Goal: Task Accomplishment & Management: Manage account settings

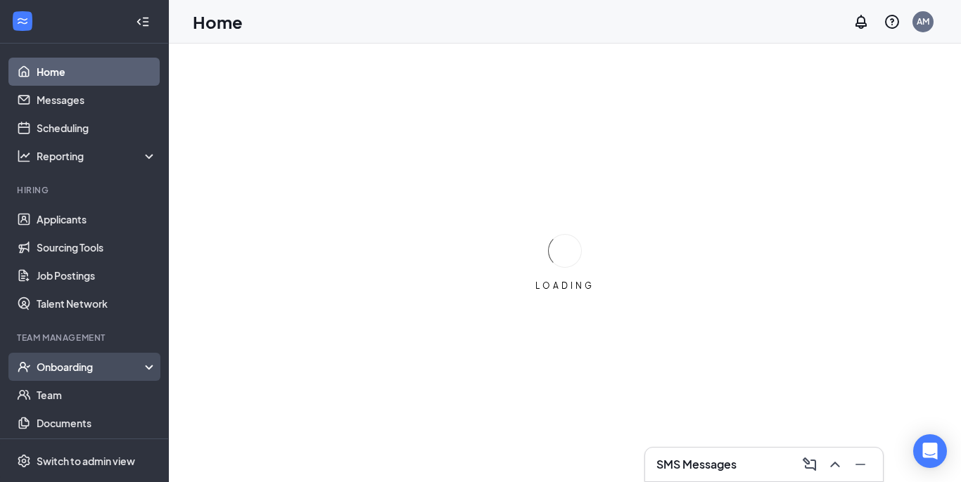
click at [84, 375] on div "Onboarding" at bounding box center [84, 367] width 169 height 28
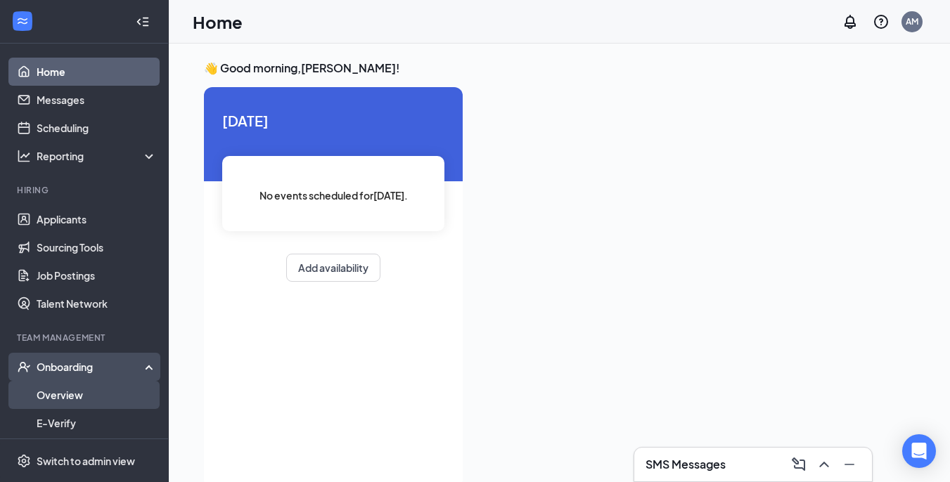
click at [75, 400] on link "Overview" at bounding box center [97, 395] width 120 height 28
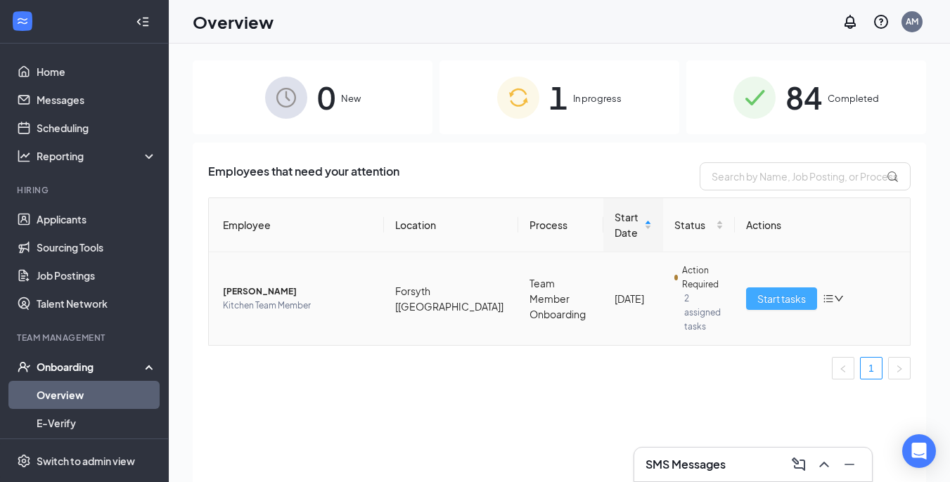
click at [778, 291] on span "Start tasks" at bounding box center [781, 298] width 49 height 15
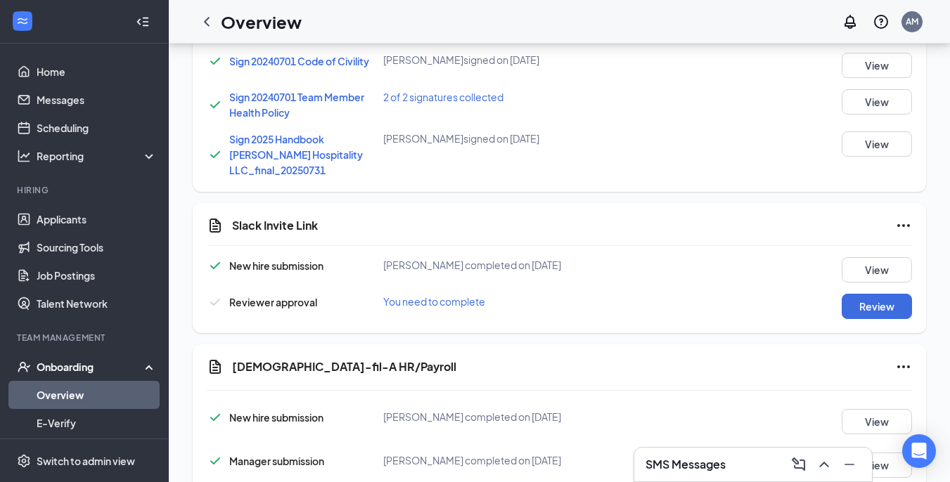
scroll to position [1051, 0]
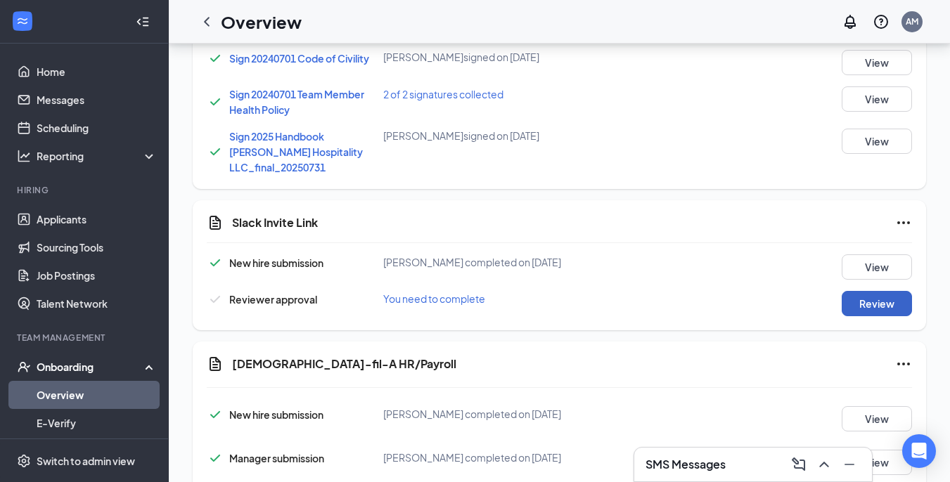
click at [855, 303] on button "Review" at bounding box center [877, 303] width 70 height 25
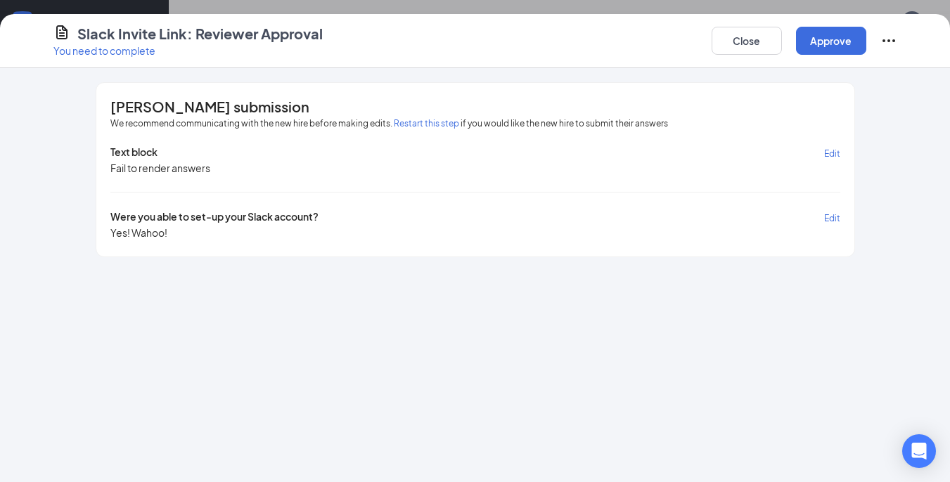
click at [842, 60] on div "Slack Invite Link: Reviewer Approval You need to complete Close Approve" at bounding box center [475, 41] width 950 height 54
click at [841, 47] on button "Approve" at bounding box center [831, 41] width 70 height 28
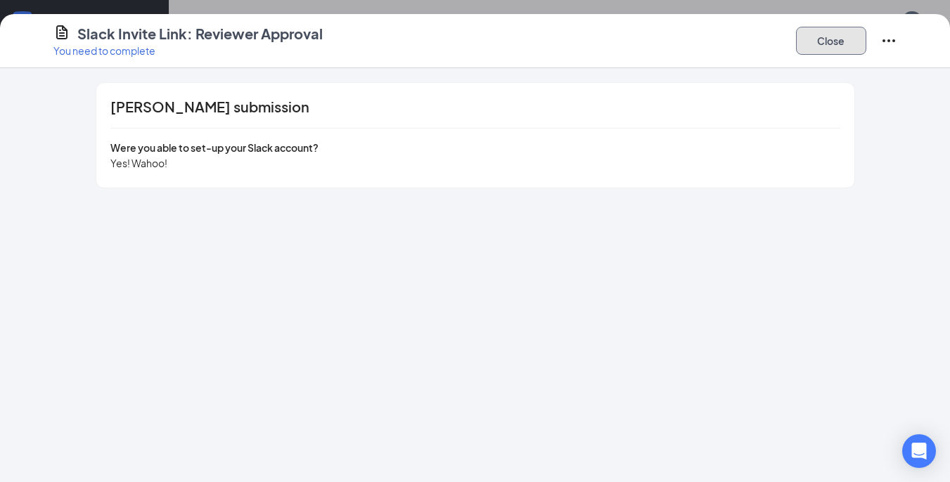
click at [836, 41] on button "Close" at bounding box center [831, 41] width 70 height 28
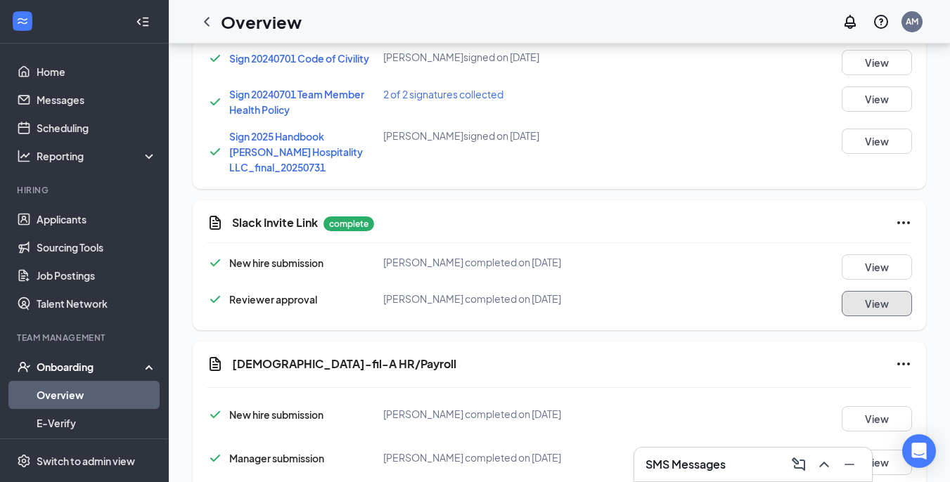
scroll to position [1120, 0]
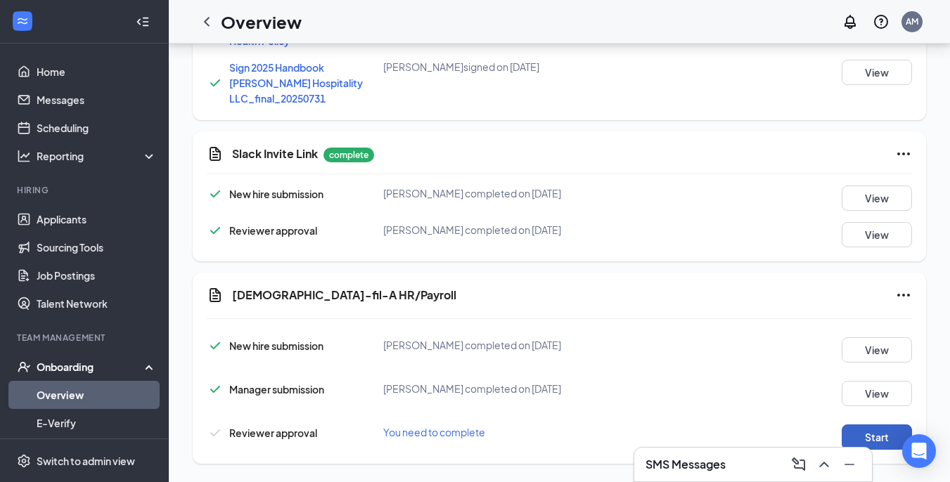
click at [864, 425] on button "Start" at bounding box center [877, 437] width 70 height 25
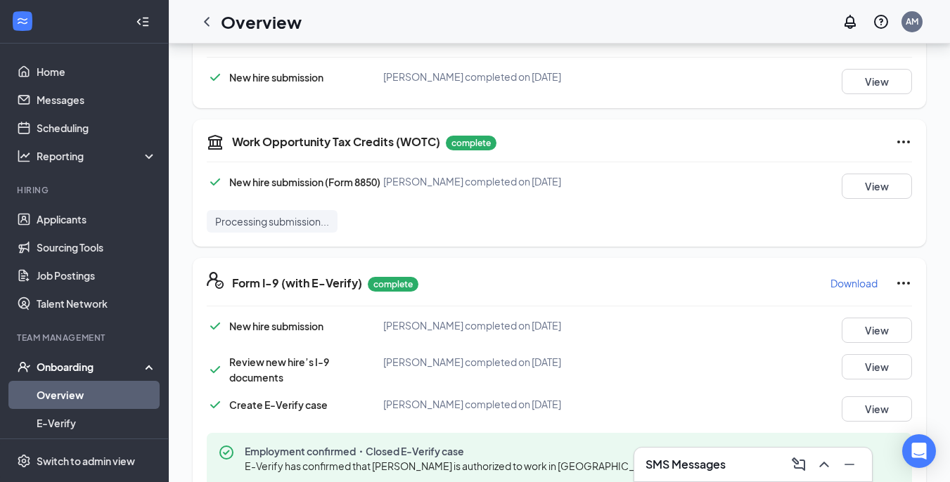
scroll to position [313, 0]
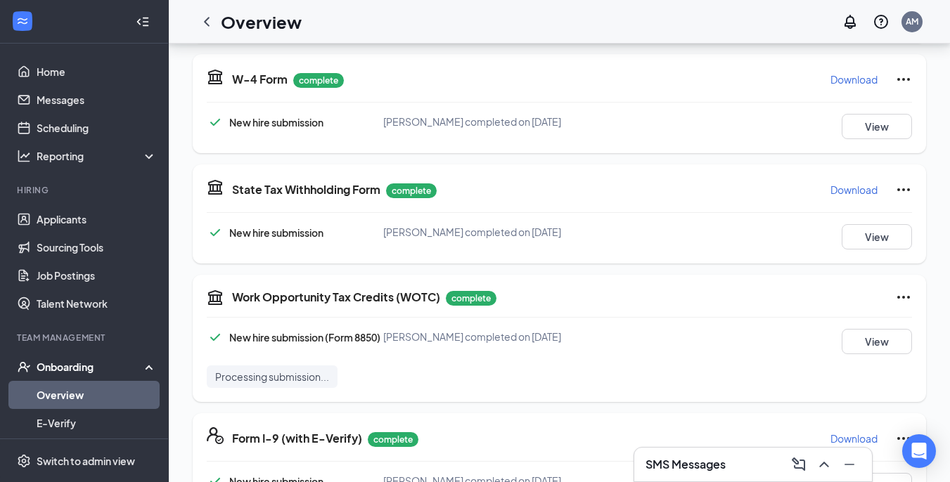
click at [937, 21] on div "Overview AM" at bounding box center [559, 22] width 781 height 44
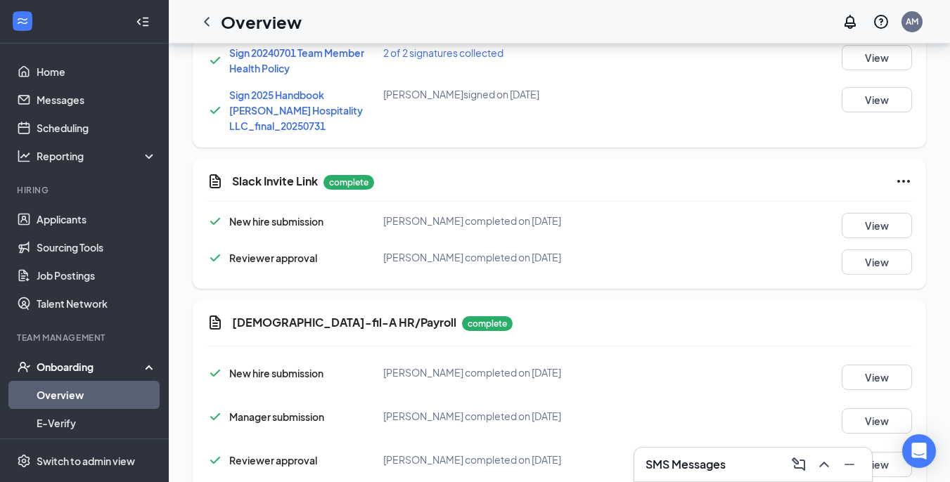
scroll to position [1120, 0]
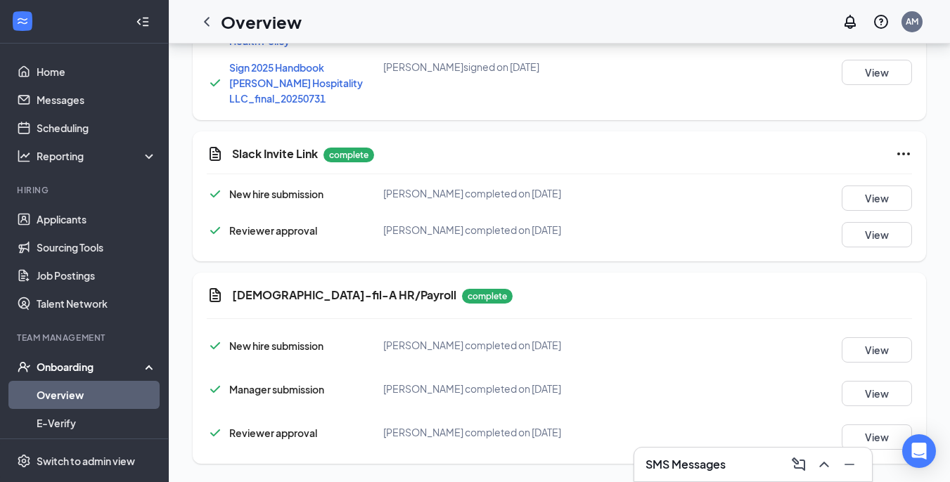
click at [76, 371] on div "Onboarding" at bounding box center [91, 367] width 108 height 14
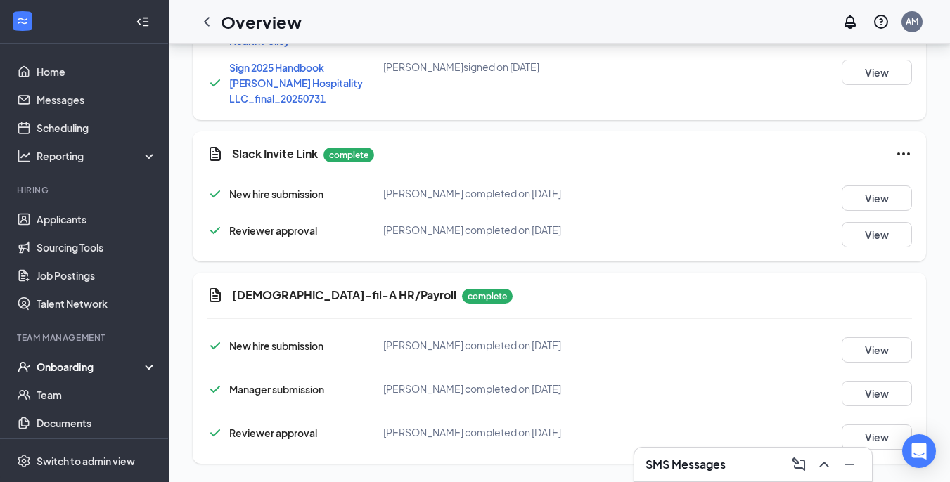
click at [84, 369] on div "Onboarding" at bounding box center [91, 367] width 108 height 14
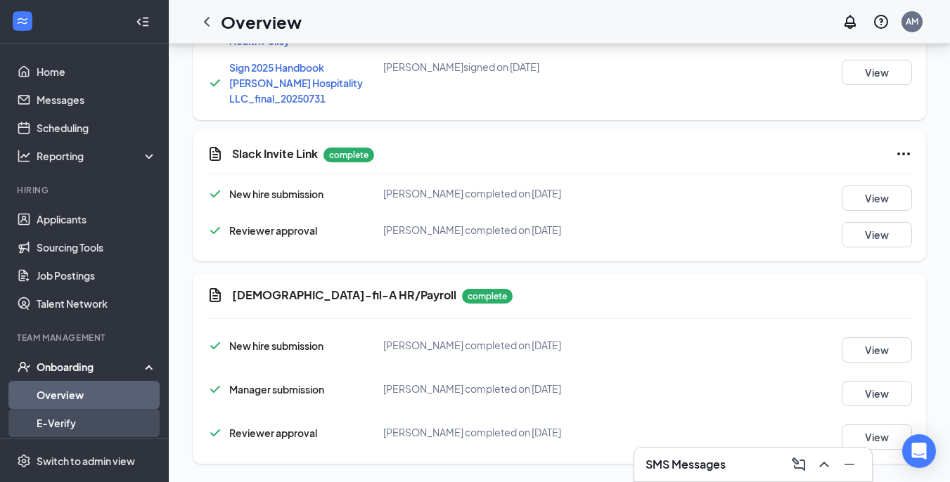
click at [74, 421] on link "E-Verify" at bounding box center [97, 423] width 120 height 28
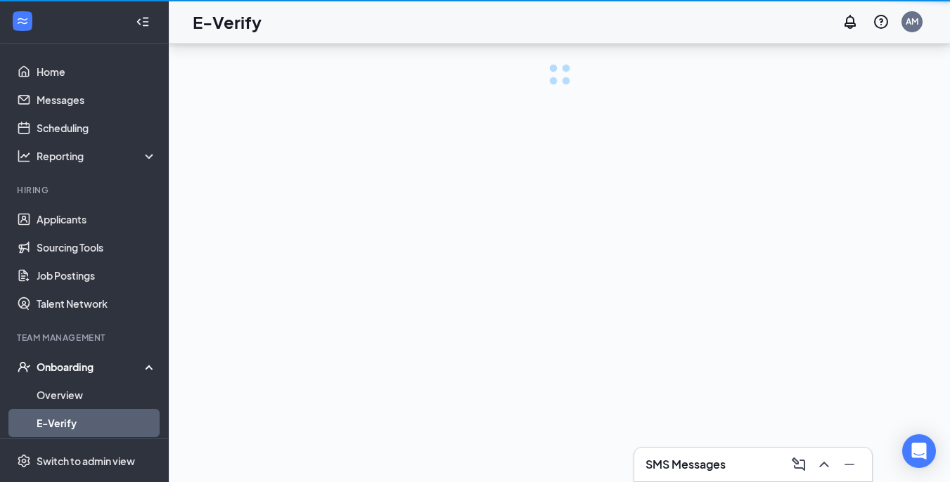
scroll to position [63, 0]
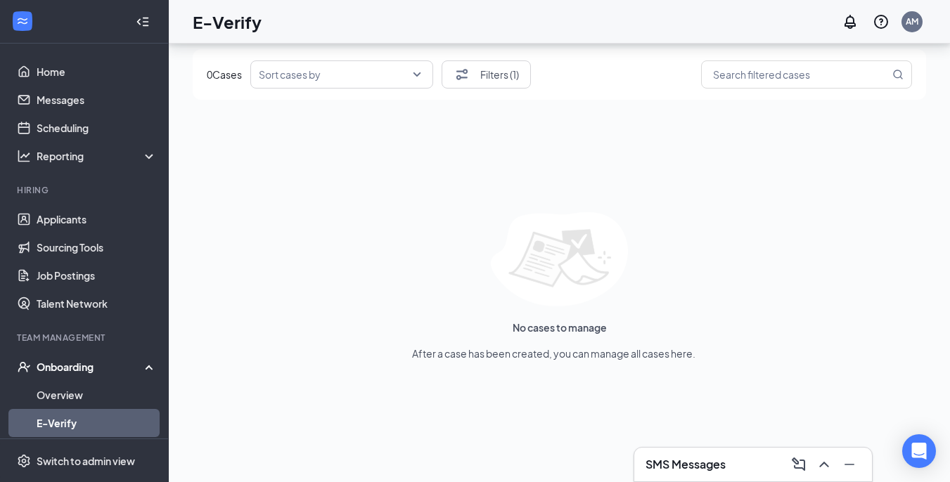
click at [95, 373] on div "Onboarding" at bounding box center [91, 367] width 108 height 14
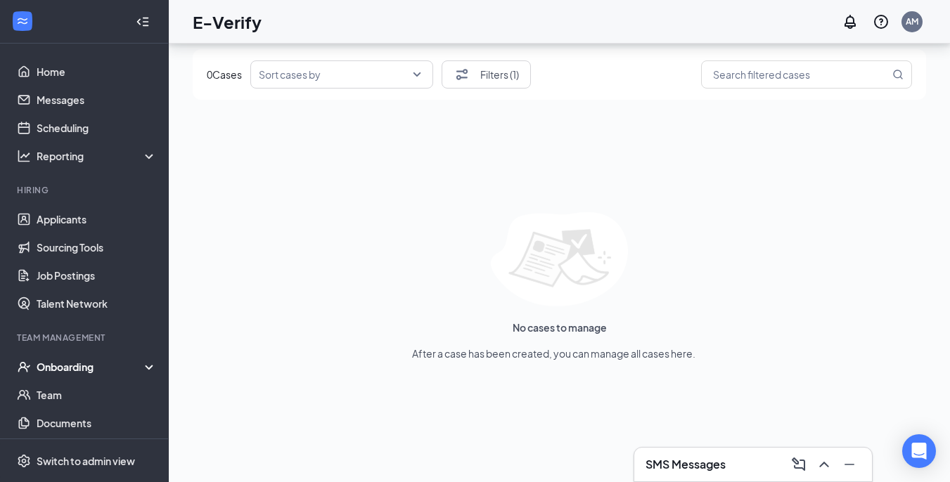
click at [108, 360] on div "Onboarding" at bounding box center [91, 367] width 108 height 14
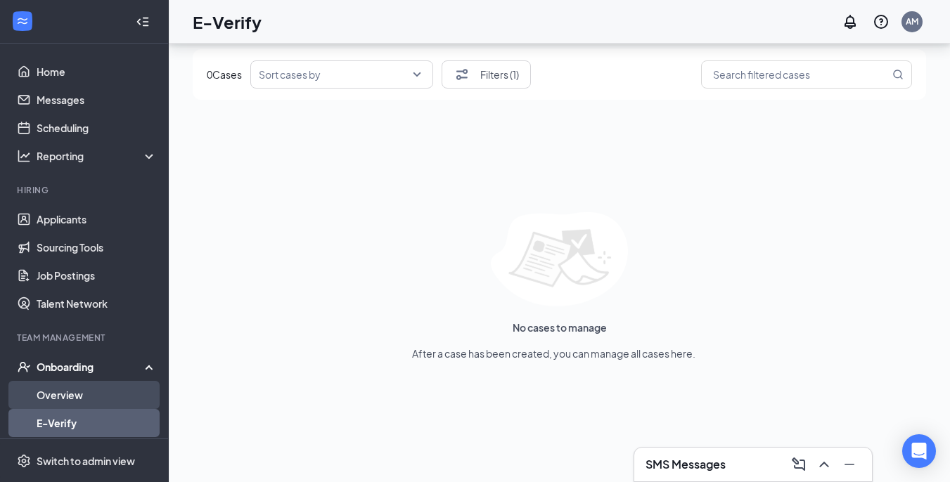
click at [80, 390] on link "Overview" at bounding box center [97, 395] width 120 height 28
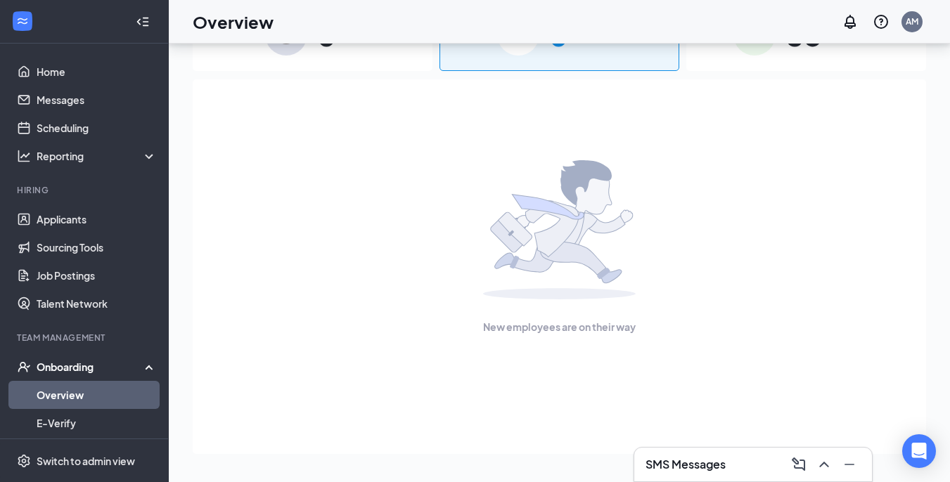
click at [82, 365] on div "Onboarding" at bounding box center [91, 367] width 108 height 14
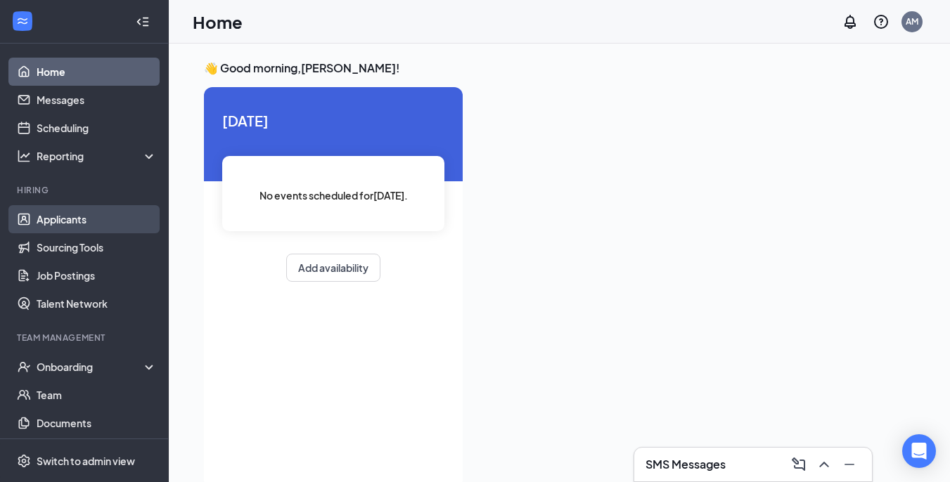
click at [95, 225] on link "Applicants" at bounding box center [97, 219] width 120 height 28
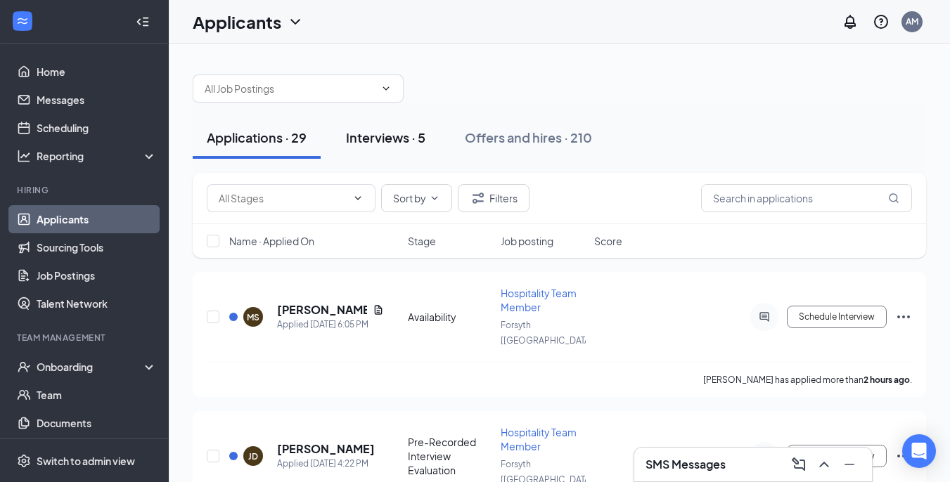
click at [388, 139] on div "Interviews · 5" at bounding box center [385, 138] width 79 height 18
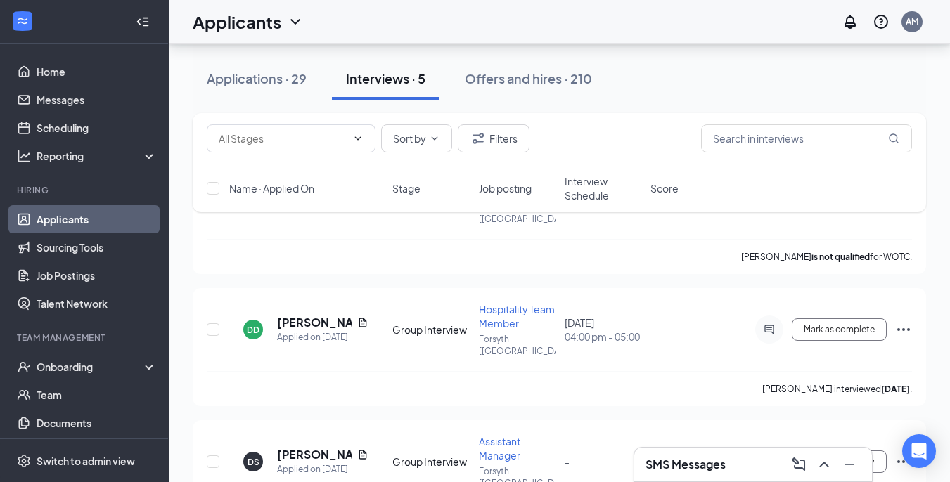
scroll to position [156, 0]
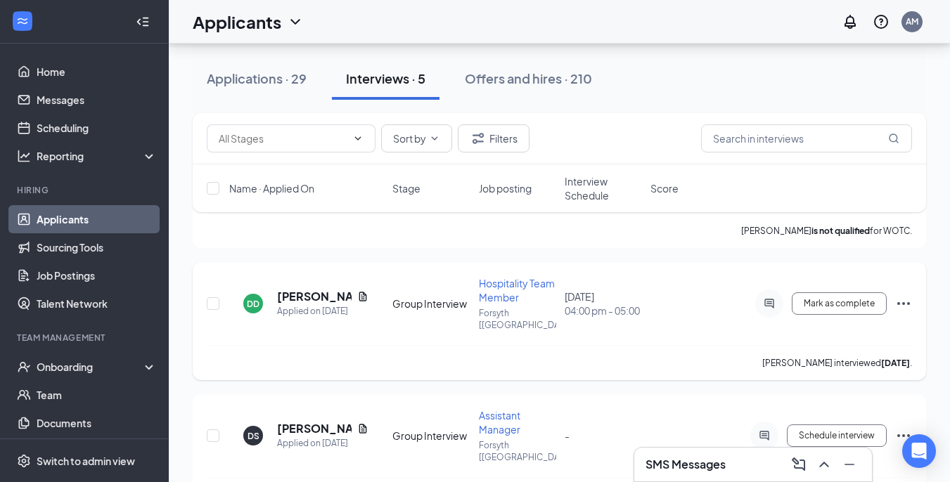
click at [907, 295] on icon "Ellipses" at bounding box center [903, 303] width 17 height 17
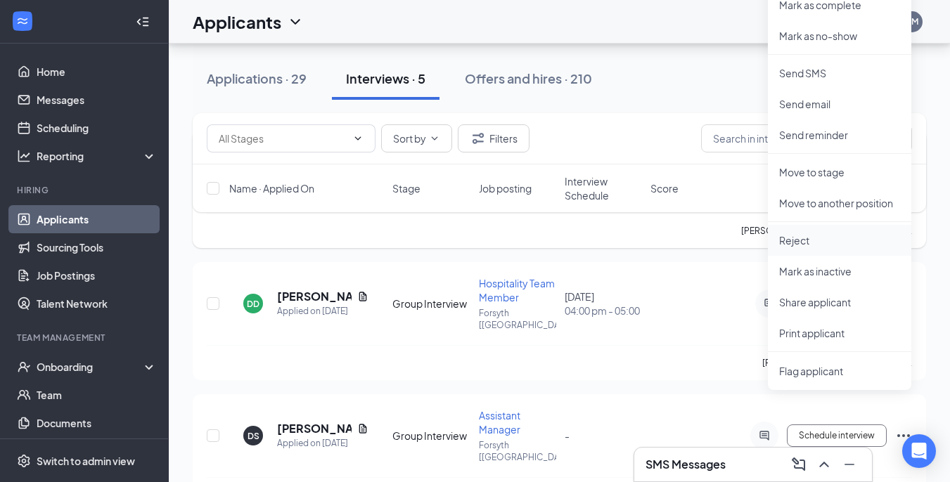
click at [821, 227] on li "Reject" at bounding box center [839, 240] width 143 height 31
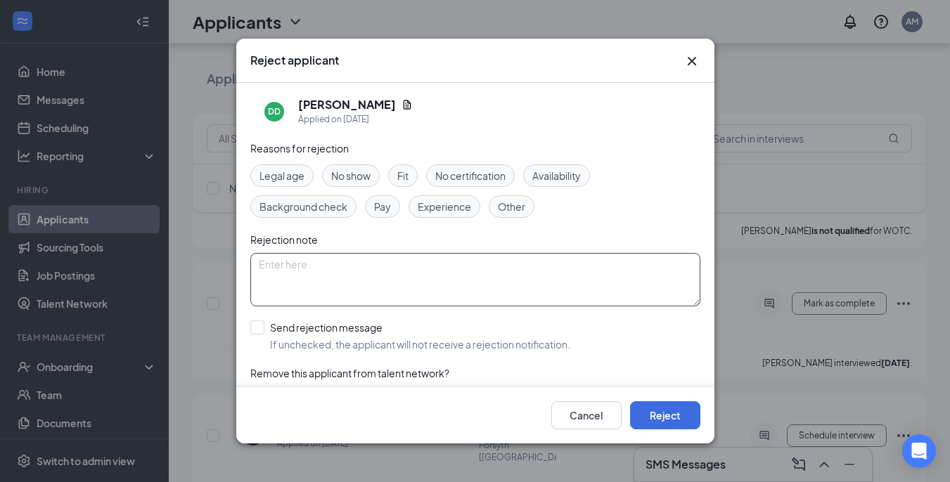
click at [453, 275] on textarea at bounding box center [475, 279] width 450 height 53
type textarea "Did not complete the QR code"
click at [661, 414] on button "Reject" at bounding box center [665, 416] width 70 height 28
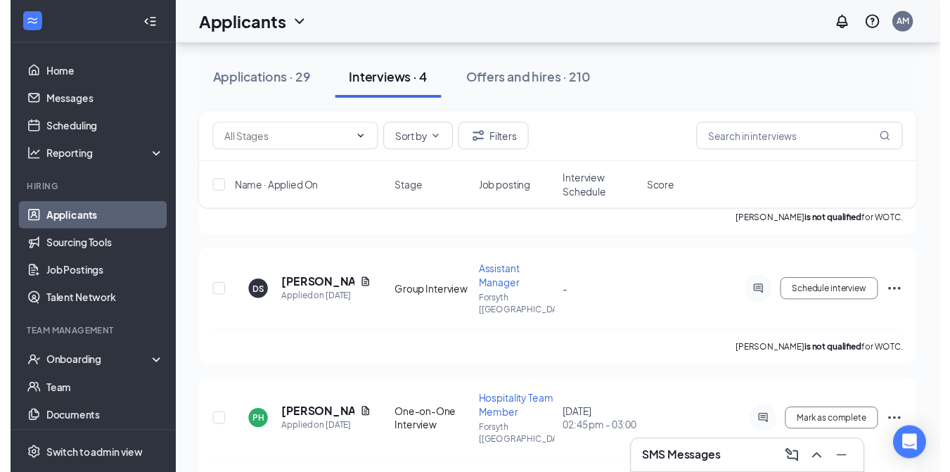
scroll to position [169, 0]
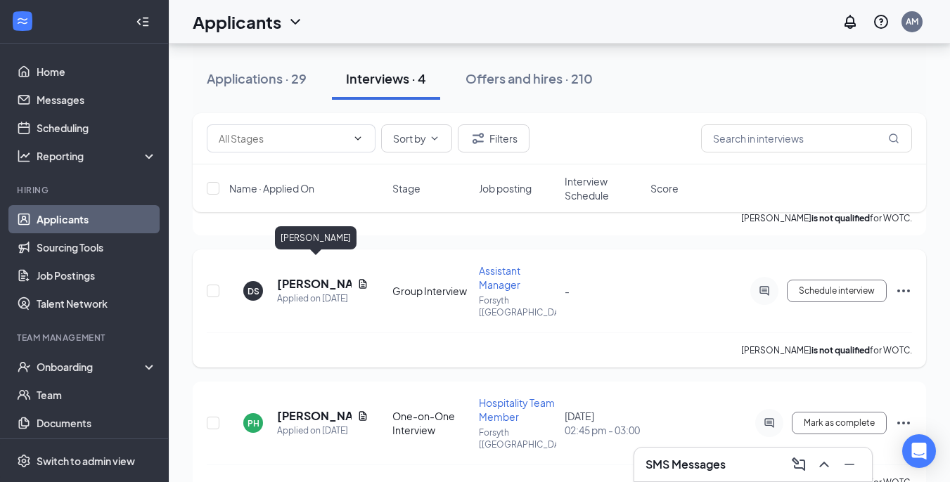
click at [300, 276] on h5 "[PERSON_NAME]" at bounding box center [314, 283] width 75 height 15
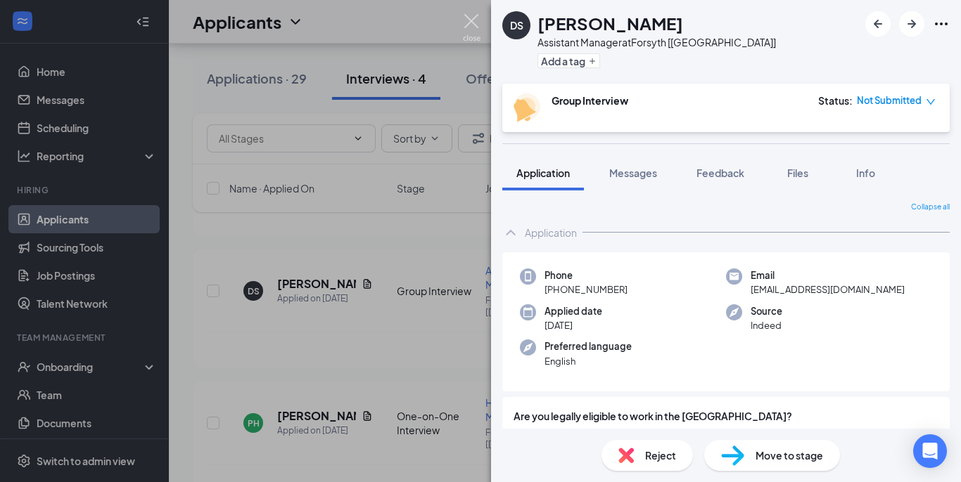
click at [471, 25] on img at bounding box center [472, 27] width 18 height 27
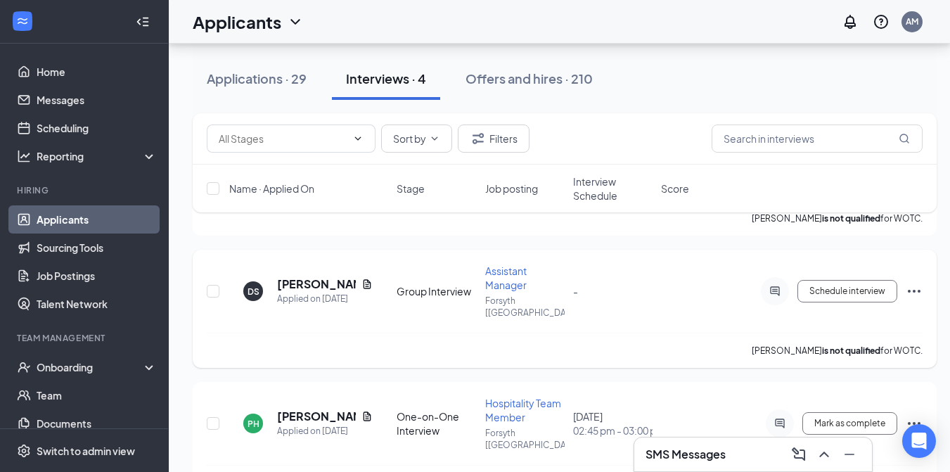
click at [921, 283] on icon "Ellipses" at bounding box center [914, 291] width 17 height 17
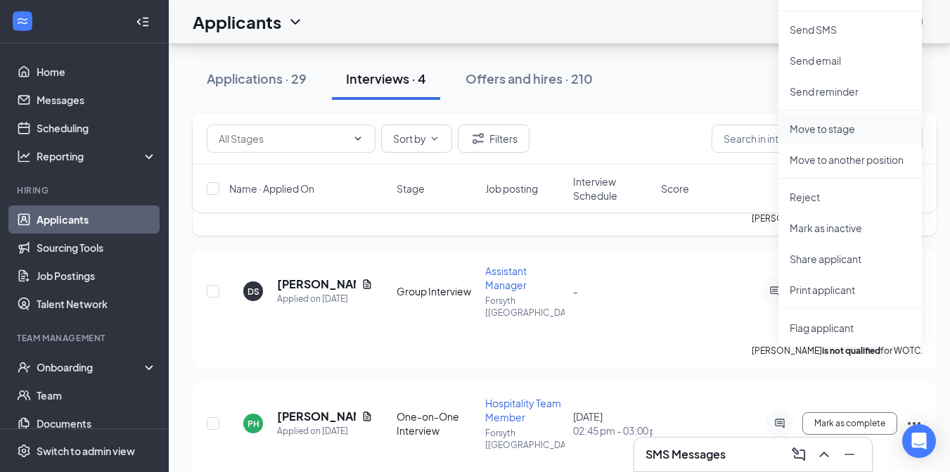
click at [830, 139] on li "Move to stage" at bounding box center [850, 128] width 143 height 31
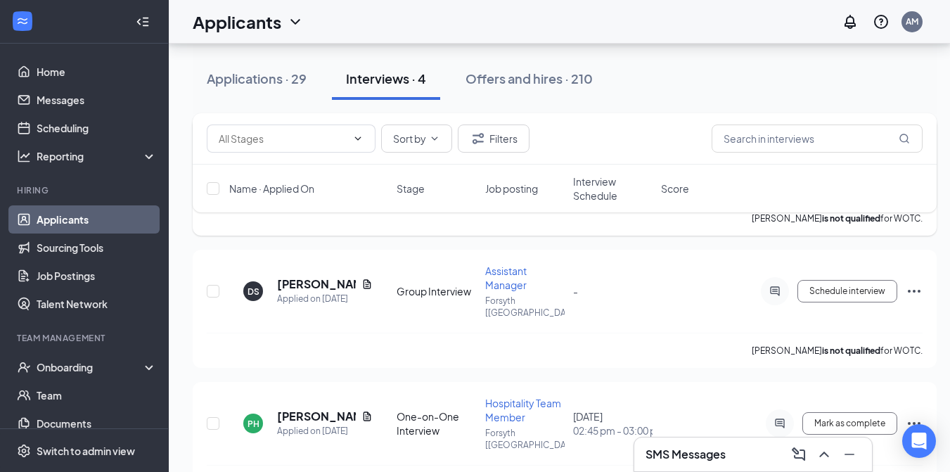
type input "One-on-One Interview (next stage)"
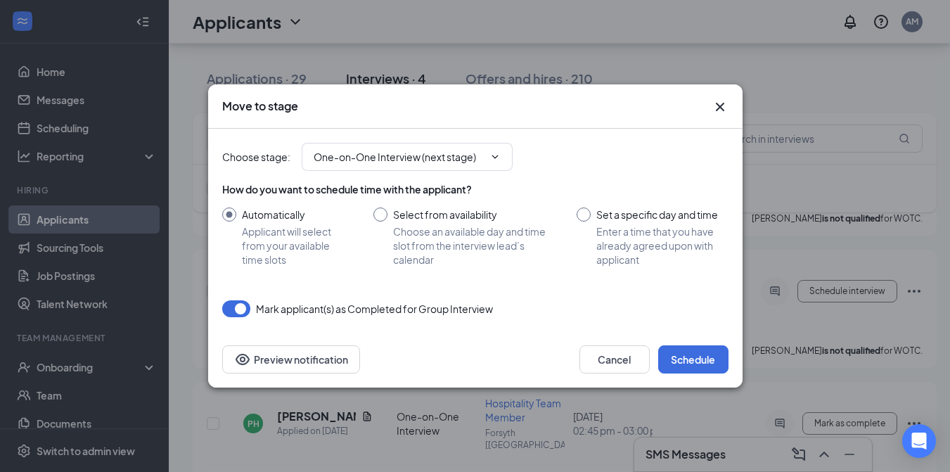
click at [583, 214] on input "Set a specific day and time Enter a time that you have already agreed upon with…" at bounding box center [652, 236] width 151 height 59
radio input "true"
radio input "false"
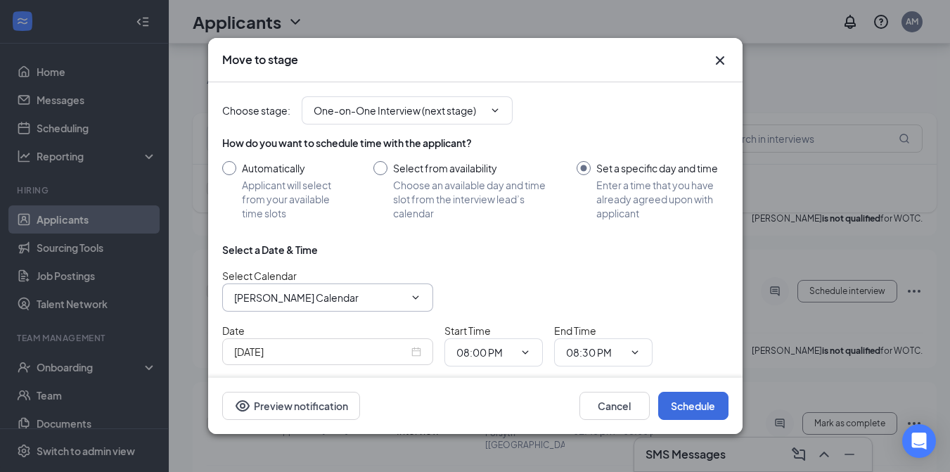
click at [352, 290] on input "[PERSON_NAME] Calendar" at bounding box center [319, 297] width 170 height 15
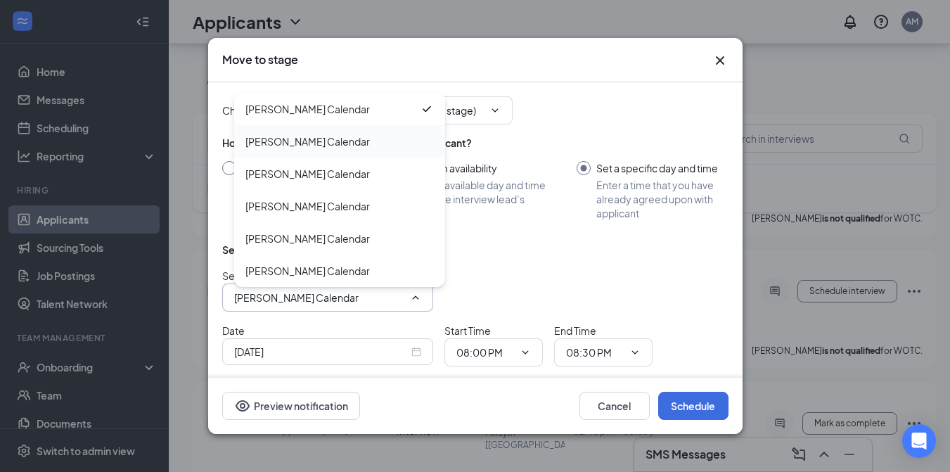
click at [355, 143] on div "[PERSON_NAME] Calendar" at bounding box center [307, 141] width 124 height 15
type input "[PERSON_NAME] Calendar"
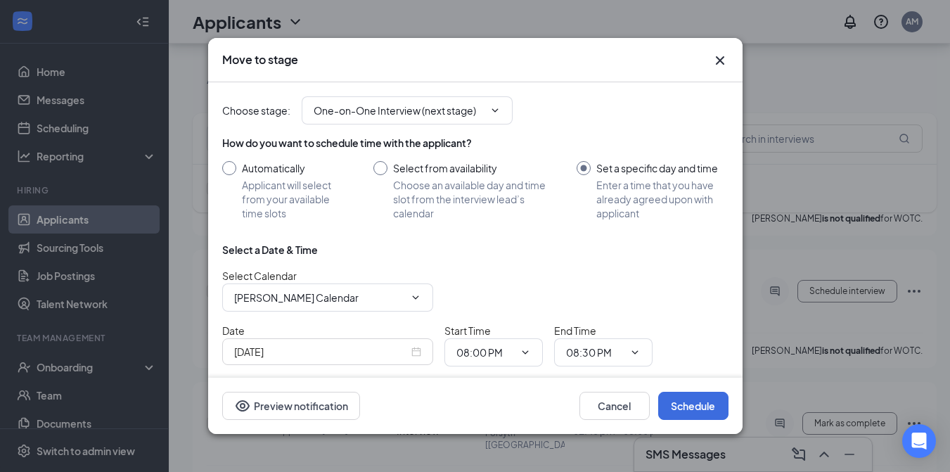
click at [422, 347] on div "[DATE]" at bounding box center [327, 351] width 211 height 27
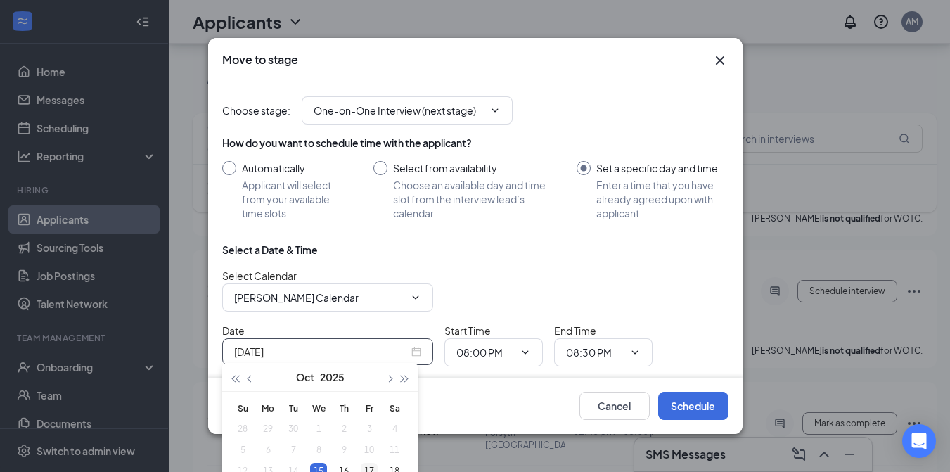
type input "[DATE]"
click at [371, 468] on div "17" at bounding box center [369, 471] width 17 height 17
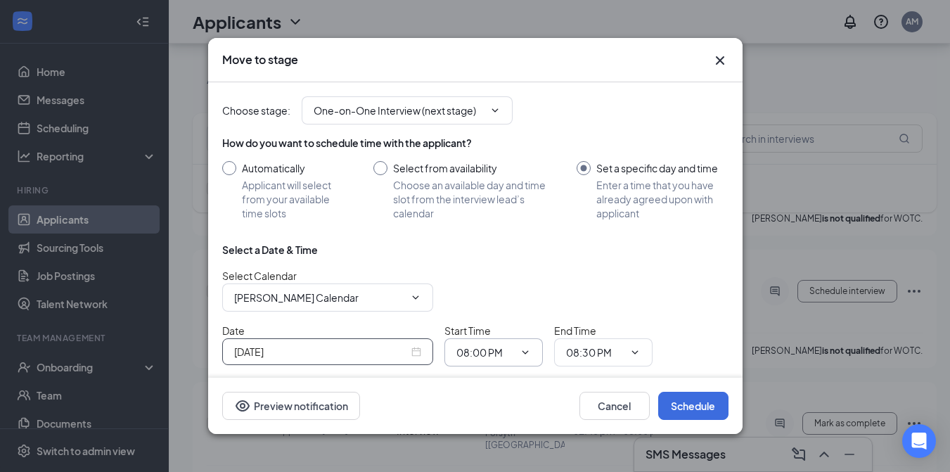
click at [522, 347] on icon "ChevronDown" at bounding box center [525, 352] width 11 height 11
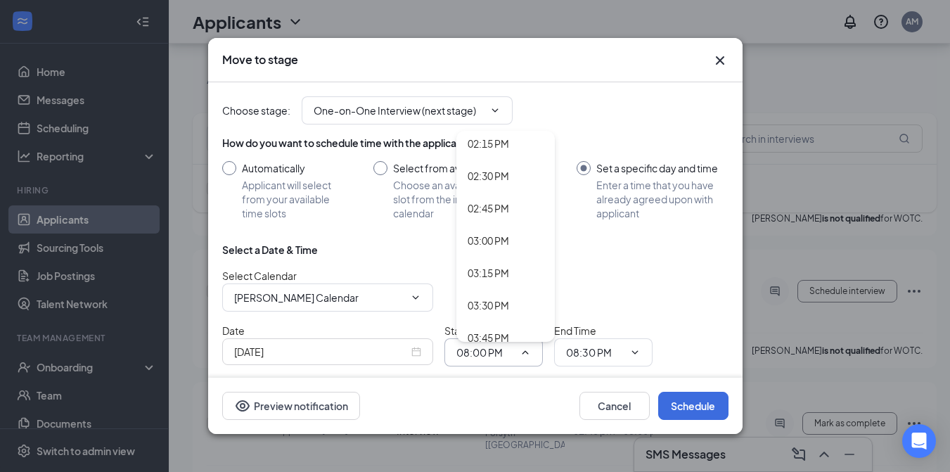
scroll to position [1836, 0]
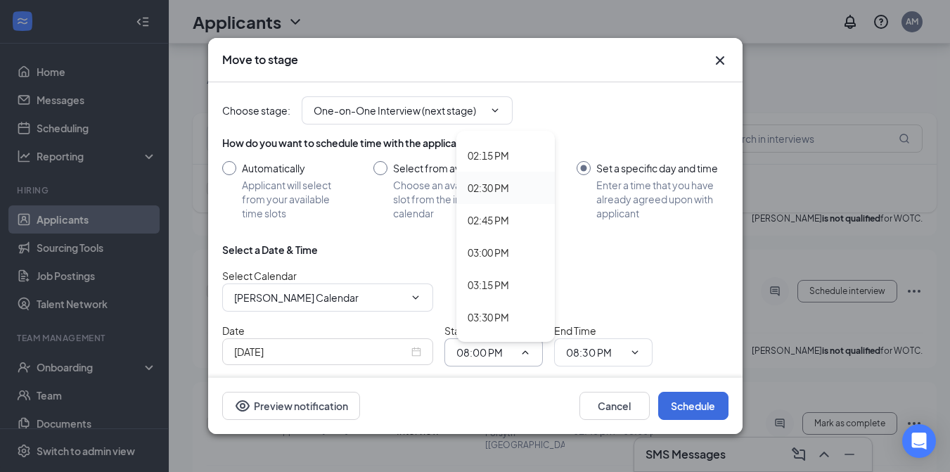
click at [501, 180] on div "02:30 PM" at bounding box center [488, 187] width 41 height 15
type input "02:30 PM"
click at [642, 350] on span "08:30 PM" at bounding box center [603, 352] width 98 height 28
click at [628, 347] on span at bounding box center [634, 352] width 14 height 11
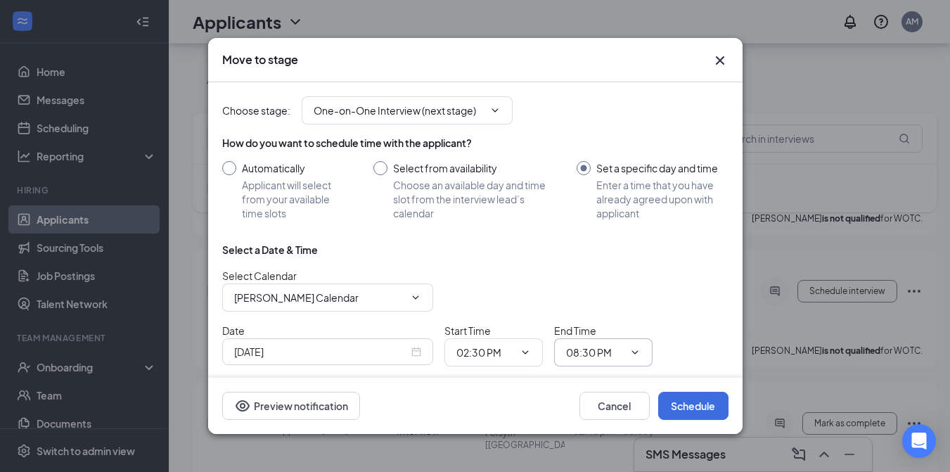
click at [636, 340] on span "08:30 PM" at bounding box center [603, 352] width 98 height 28
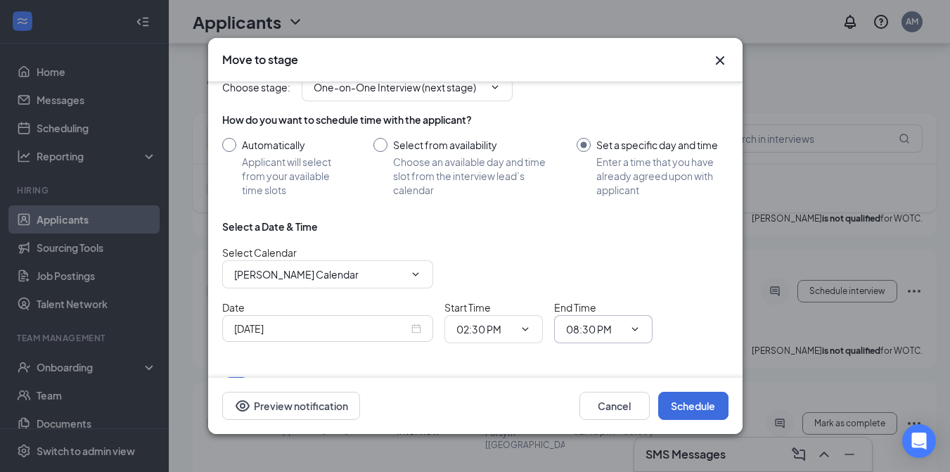
click at [634, 331] on span "08:30 PM" at bounding box center [603, 329] width 98 height 28
click at [637, 324] on icon "ChevronDown" at bounding box center [634, 329] width 11 height 11
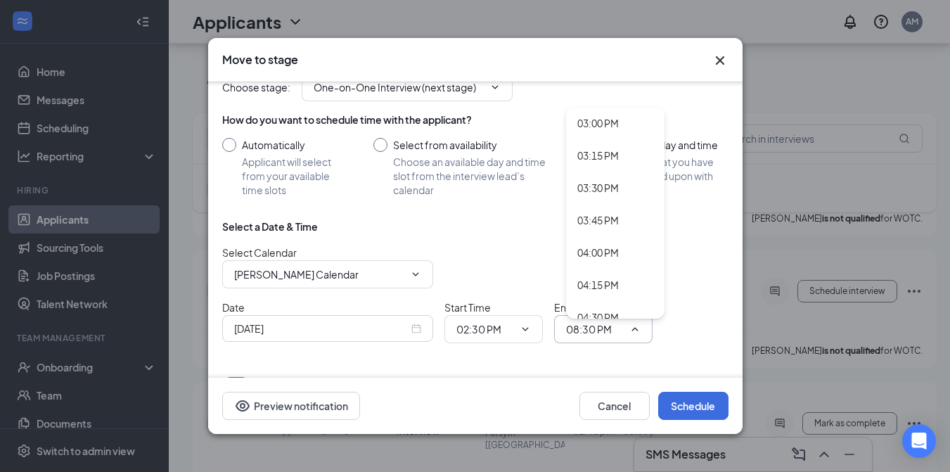
scroll to position [1907, 0]
click at [608, 118] on div "02:45 PM" at bounding box center [597, 125] width 41 height 15
type input "02:45 PM"
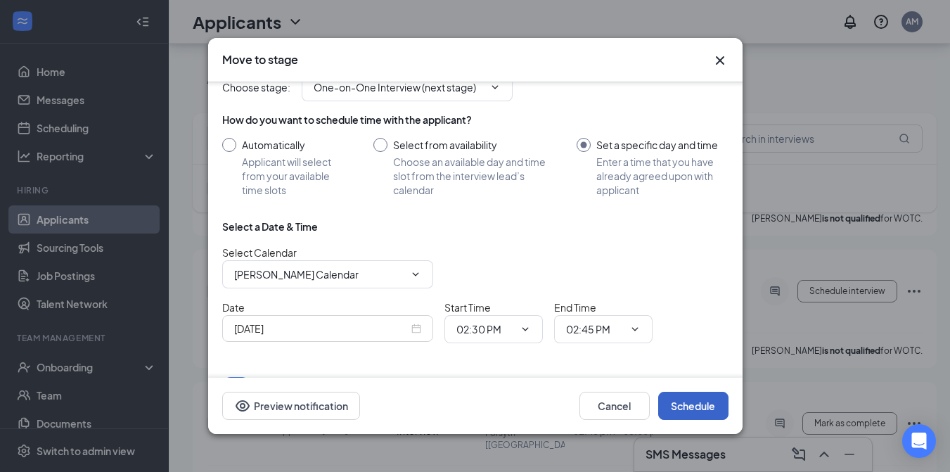
click at [691, 407] on button "Schedule" at bounding box center [693, 406] width 70 height 28
click at [523, 327] on icon "ChevronDown" at bounding box center [525, 329] width 6 height 4
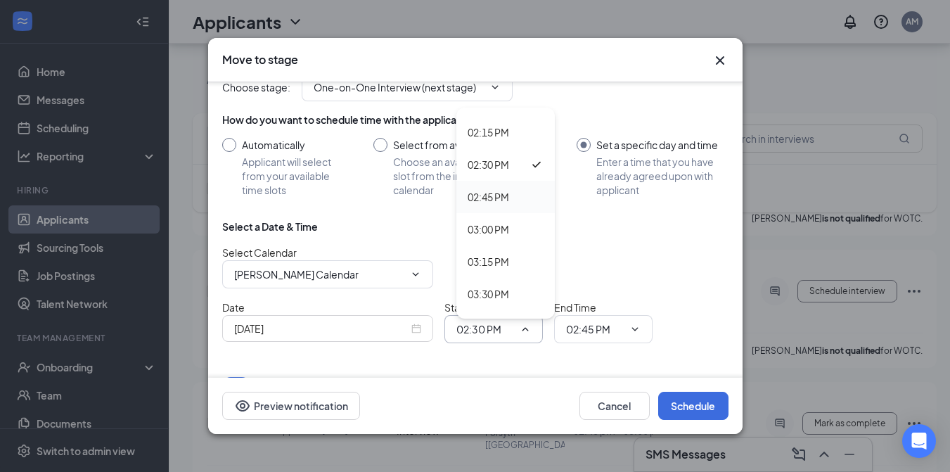
click at [525, 193] on div "02:45 PM" at bounding box center [506, 196] width 76 height 15
type input "02:45 PM"
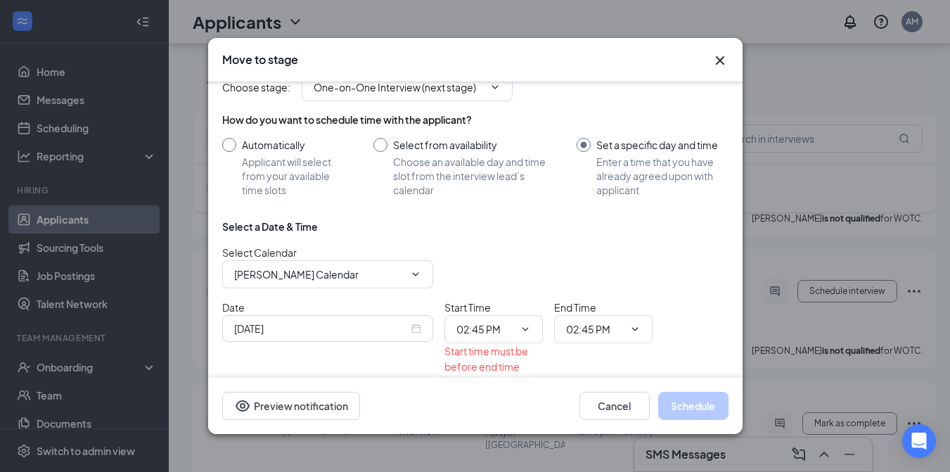
click at [639, 324] on icon "ChevronDown" at bounding box center [634, 329] width 11 height 11
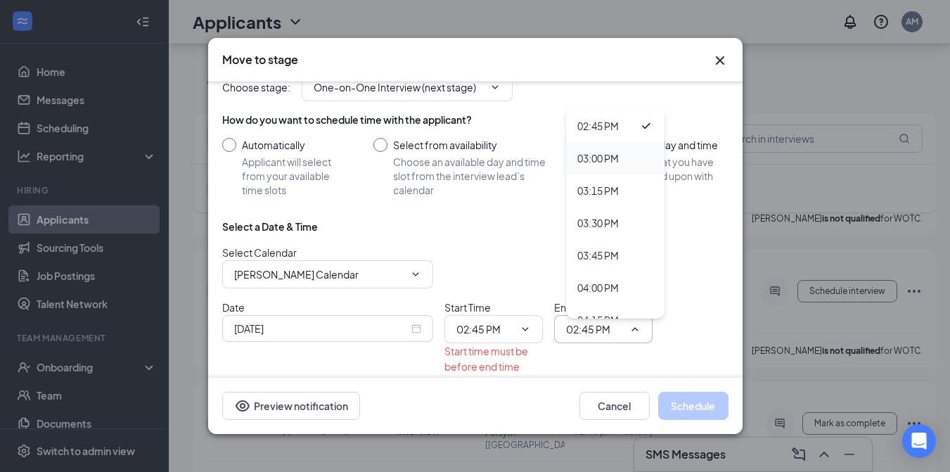
click at [625, 162] on div "03:00 PM" at bounding box center [615, 158] width 98 height 32
type input "03:00 PM"
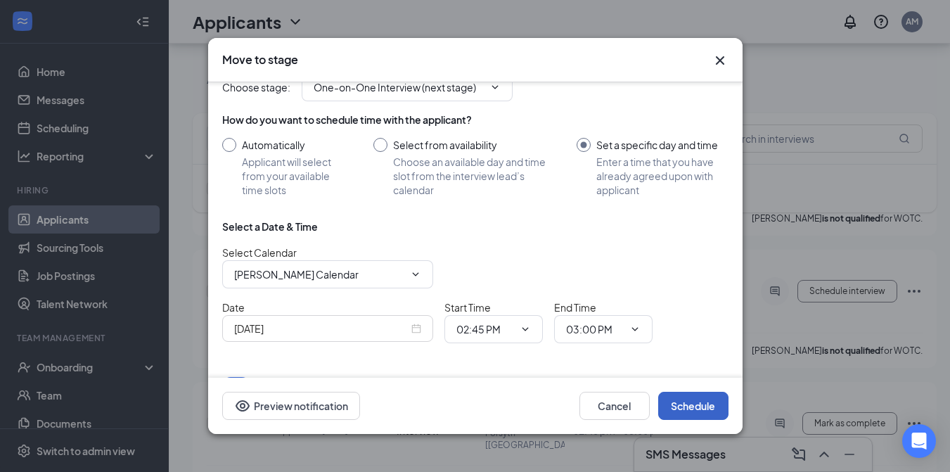
click at [701, 419] on button "Schedule" at bounding box center [693, 406] width 70 height 28
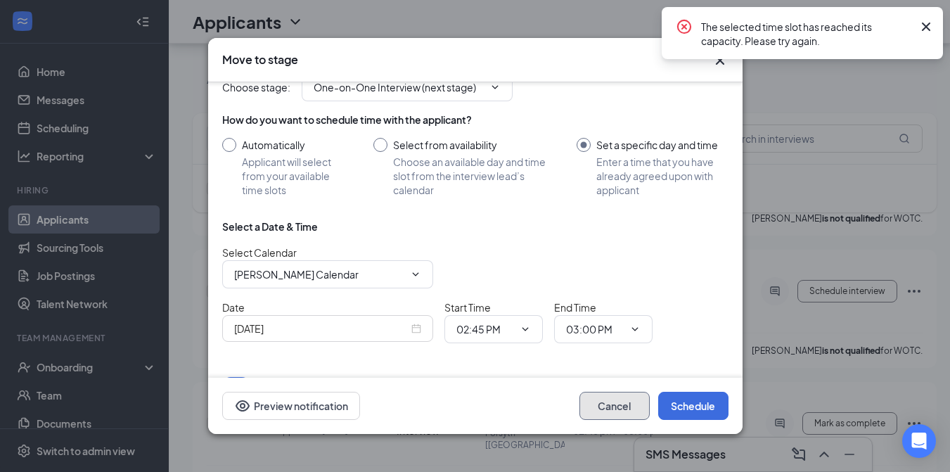
click at [611, 405] on button "Cancel" at bounding box center [615, 406] width 70 height 28
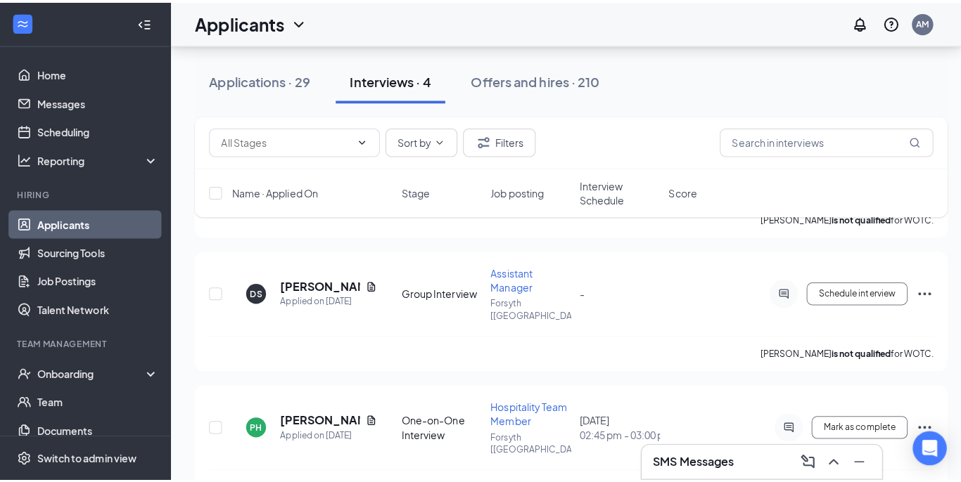
scroll to position [162, 0]
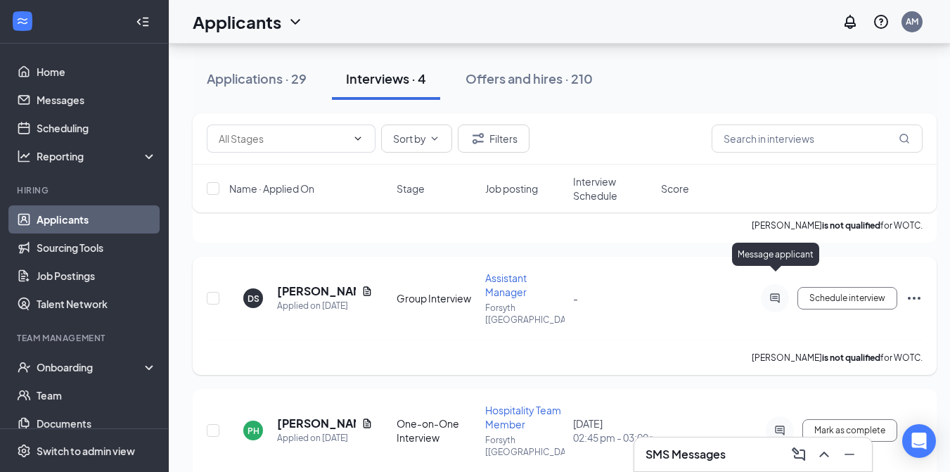
click at [779, 293] on icon "ActiveChat" at bounding box center [774, 297] width 9 height 9
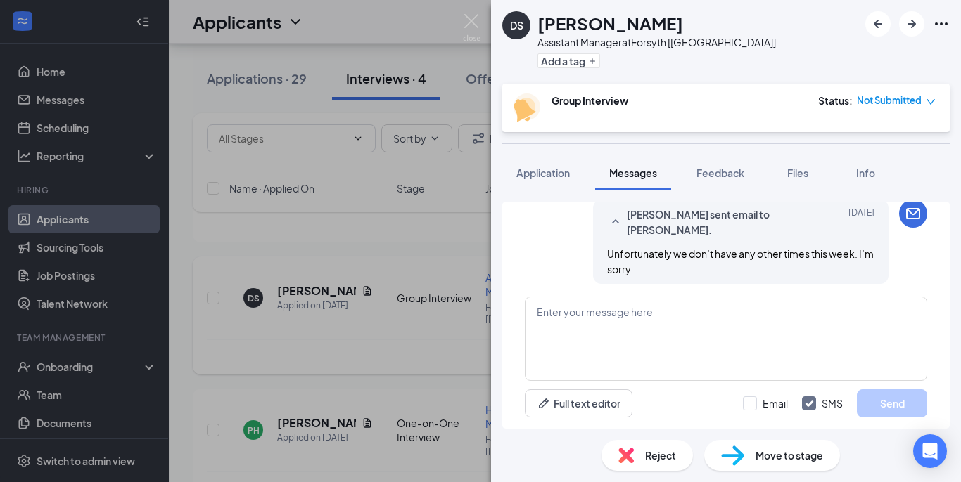
scroll to position [644, 0]
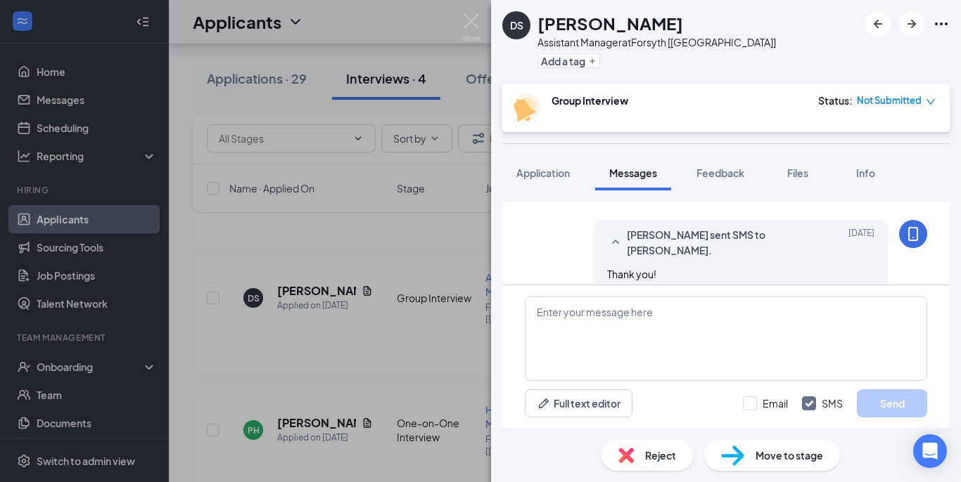
scroll to position [644, 0]
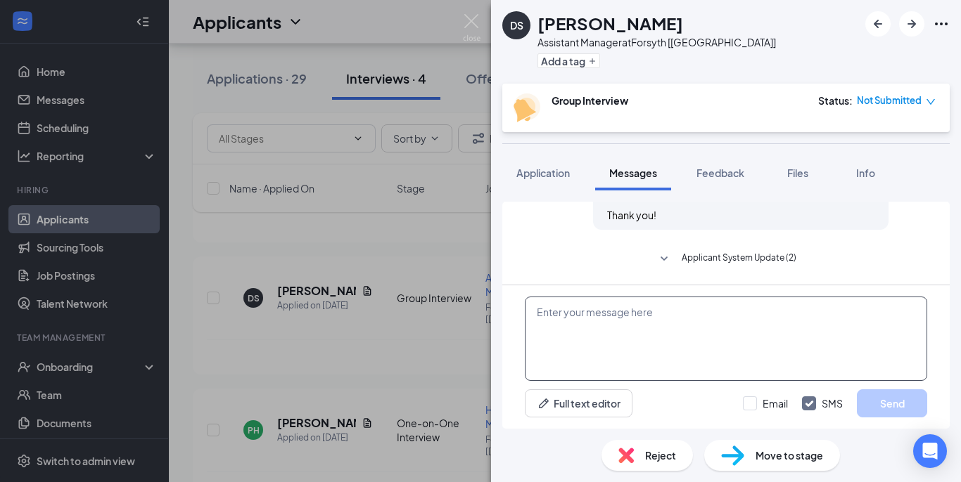
click at [746, 351] on textarea at bounding box center [726, 339] width 402 height 84
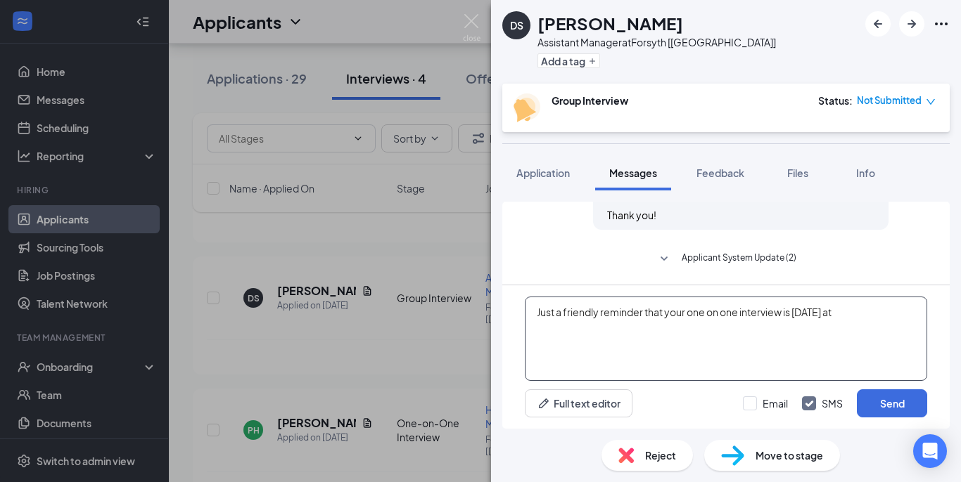
click at [868, 316] on textarea "Just a friendly reminder that your one on one interview is [DATE] at" at bounding box center [726, 339] width 402 height 84
type textarea "Just a friendly reminder that your one on one interview is [DATE] at 2:30pm. Th…"
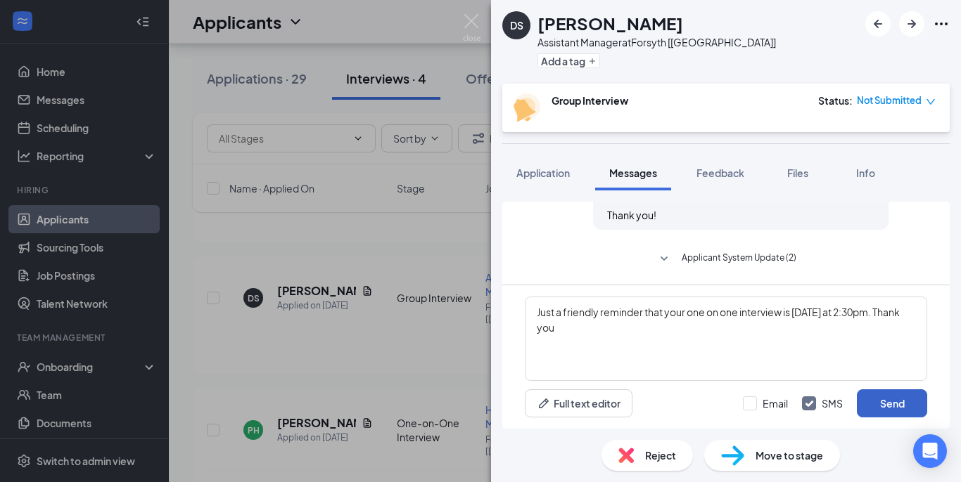
click at [892, 397] on button "Send" at bounding box center [892, 404] width 70 height 28
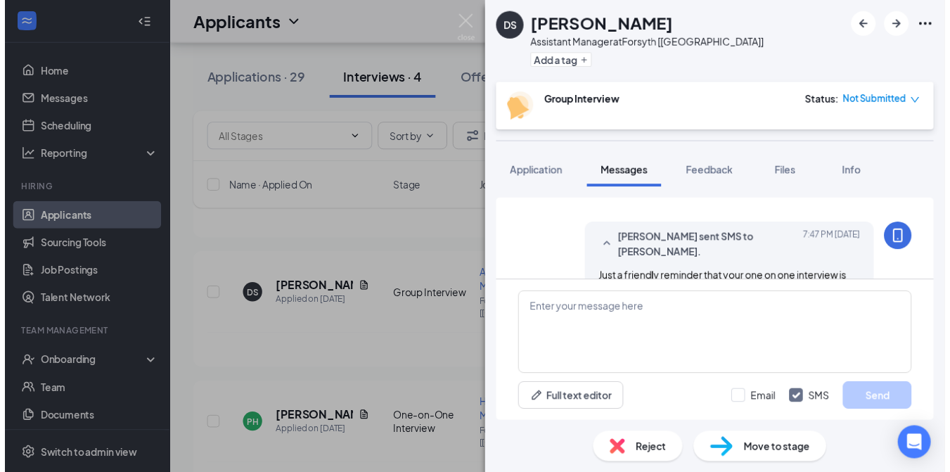
scroll to position [750, 0]
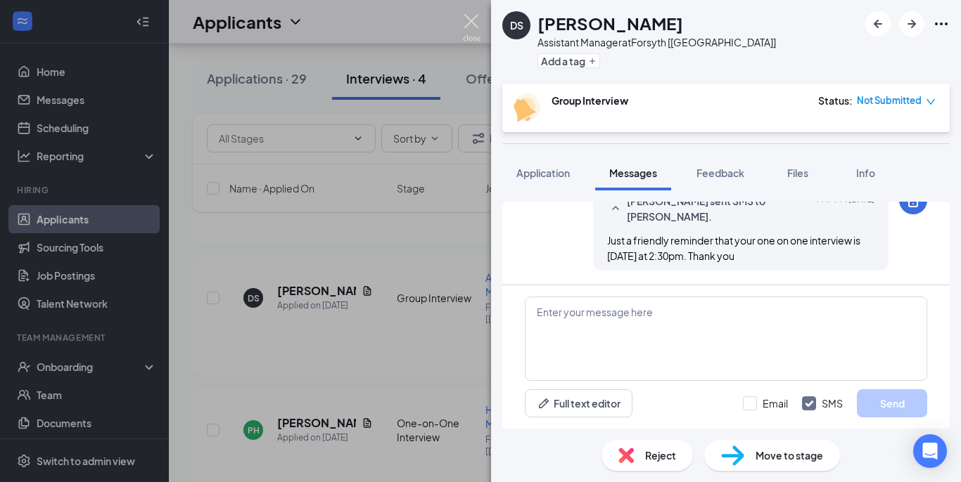
click at [473, 29] on img at bounding box center [472, 27] width 18 height 27
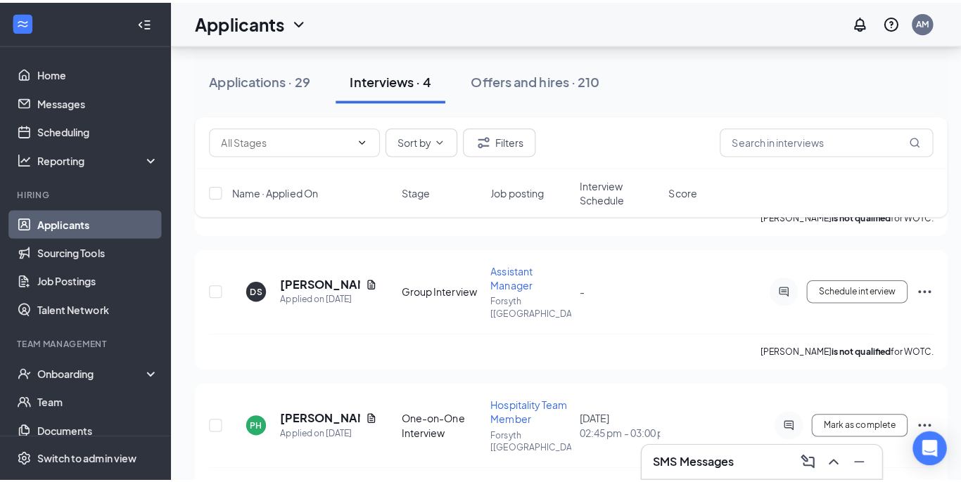
scroll to position [190, 0]
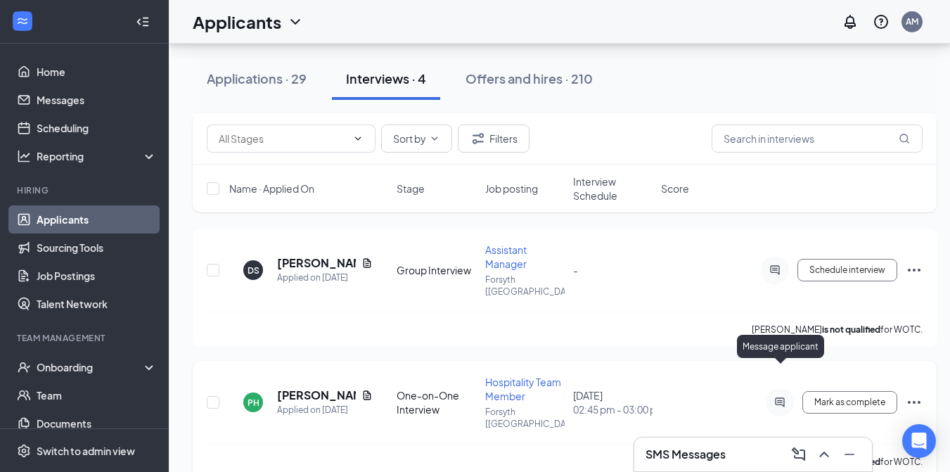
click at [774, 397] on icon "ActiveChat" at bounding box center [780, 402] width 17 height 11
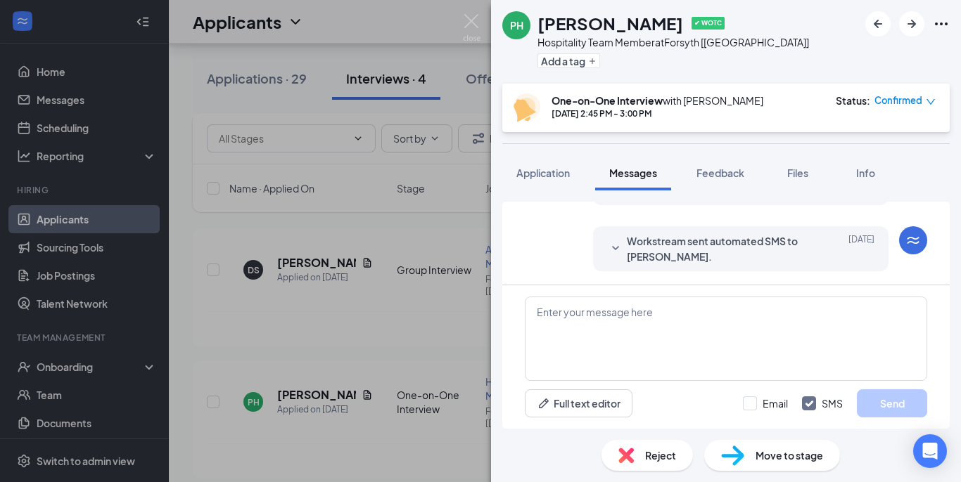
scroll to position [505, 0]
click at [650, 332] on textarea at bounding box center [726, 339] width 402 height 84
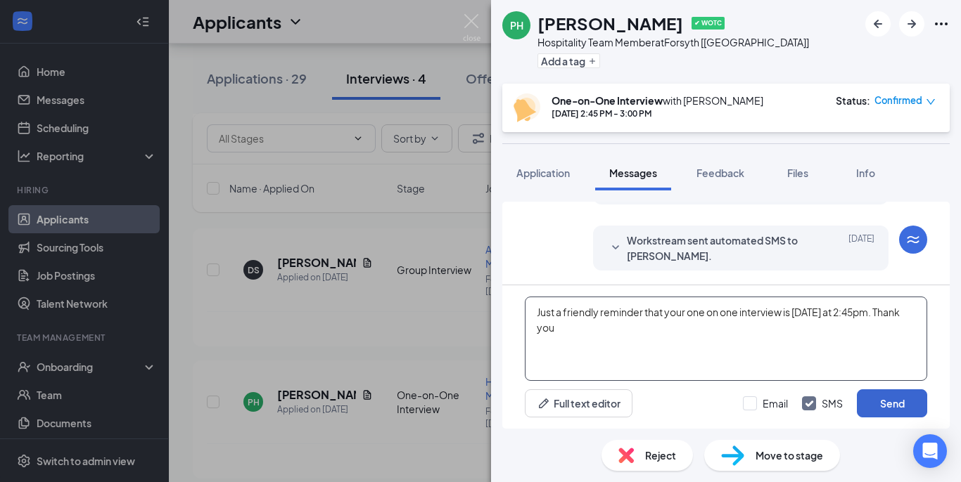
type textarea "Just a friendly reminder that your one on one interview is [DATE] at 2:45pm. Th…"
click at [888, 405] on button "Send" at bounding box center [892, 404] width 70 height 28
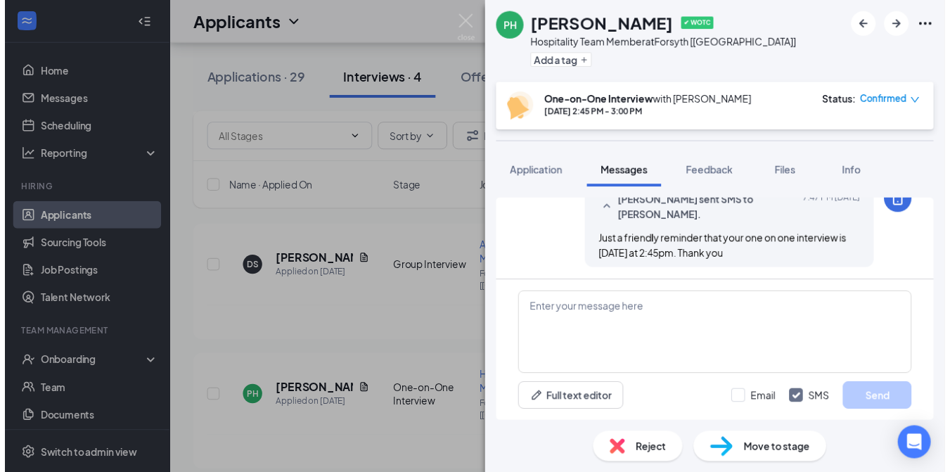
scroll to position [610, 0]
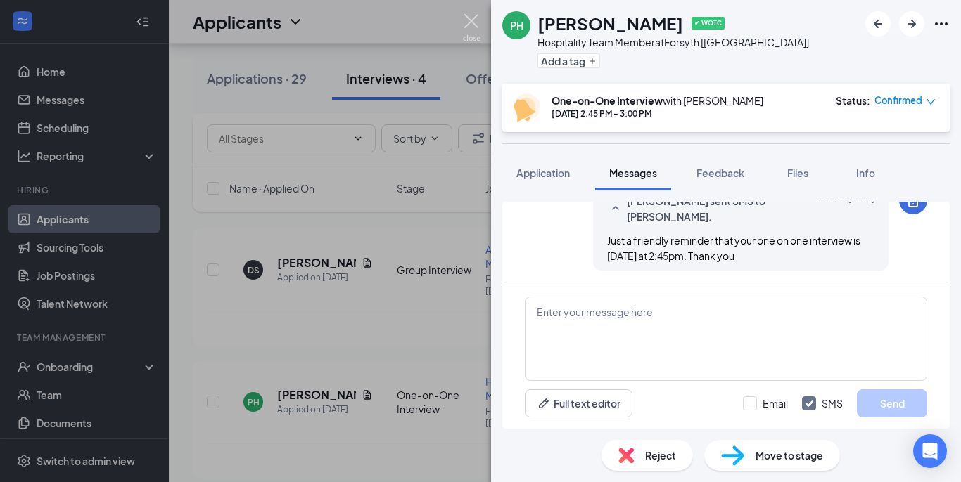
click at [476, 24] on img at bounding box center [472, 27] width 18 height 27
